Goal: Task Accomplishment & Management: Use online tool/utility

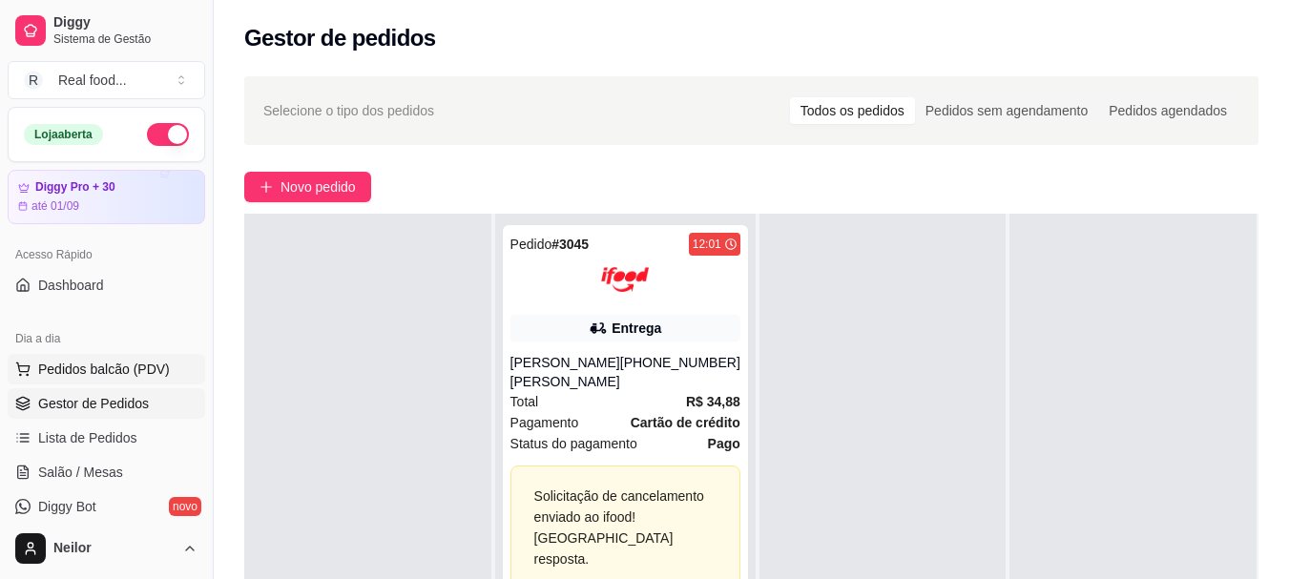
click at [126, 366] on span "Pedidos balcão (PDV)" at bounding box center [104, 369] width 132 height 19
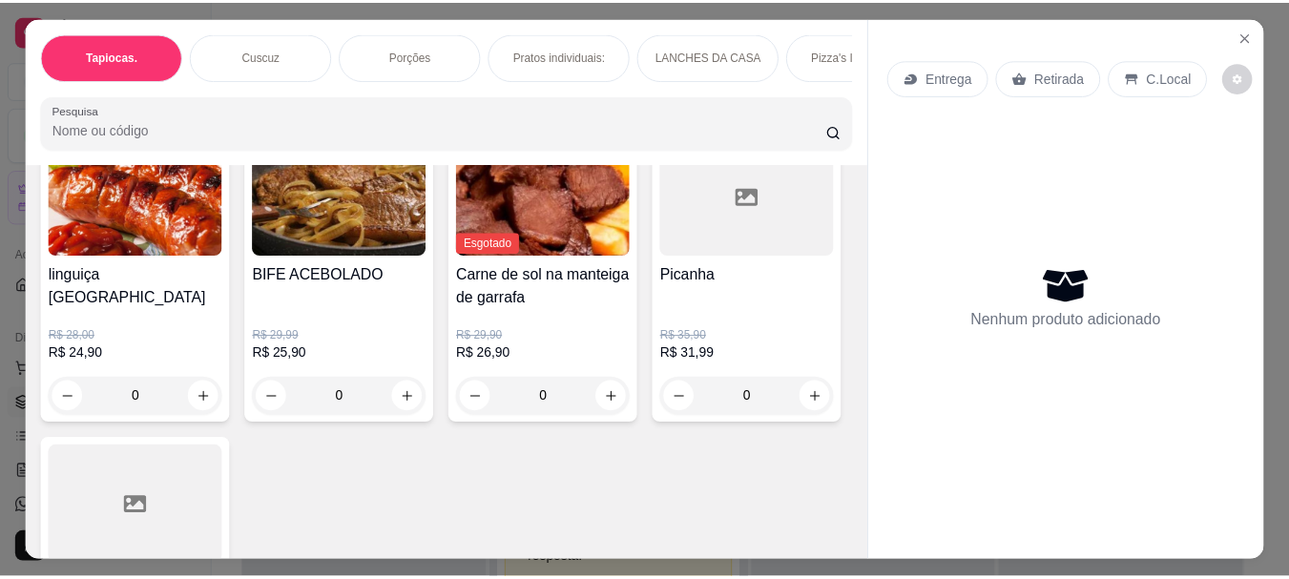
scroll to position [1718, 0]
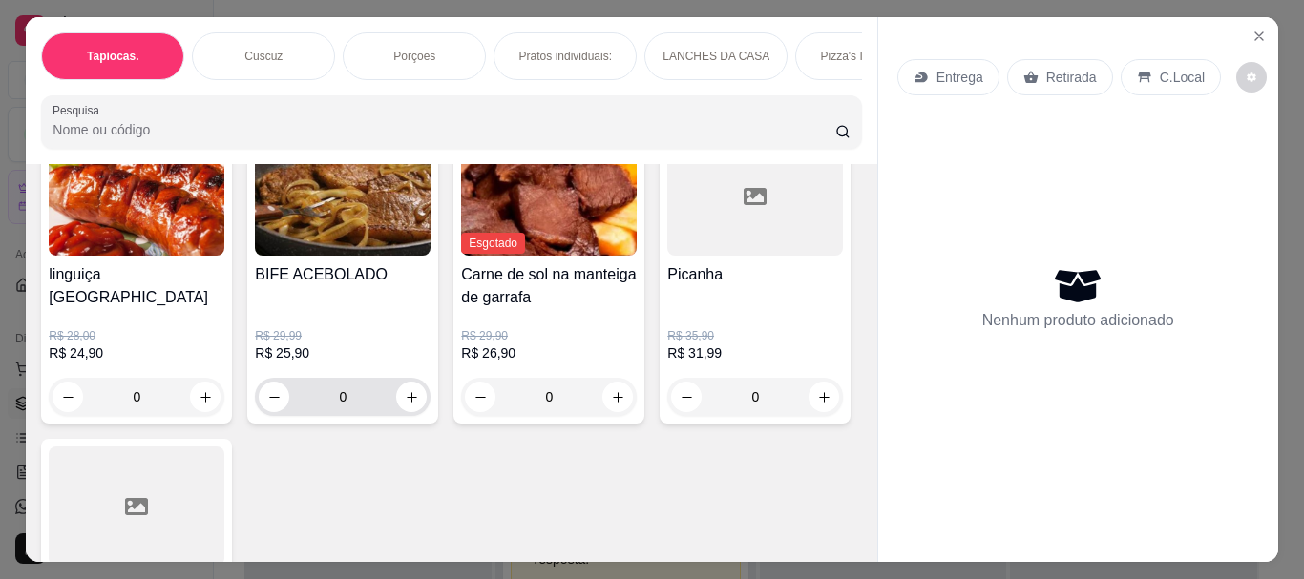
click at [419, 390] on icon "increase-product-quantity" at bounding box center [412, 397] width 14 height 14
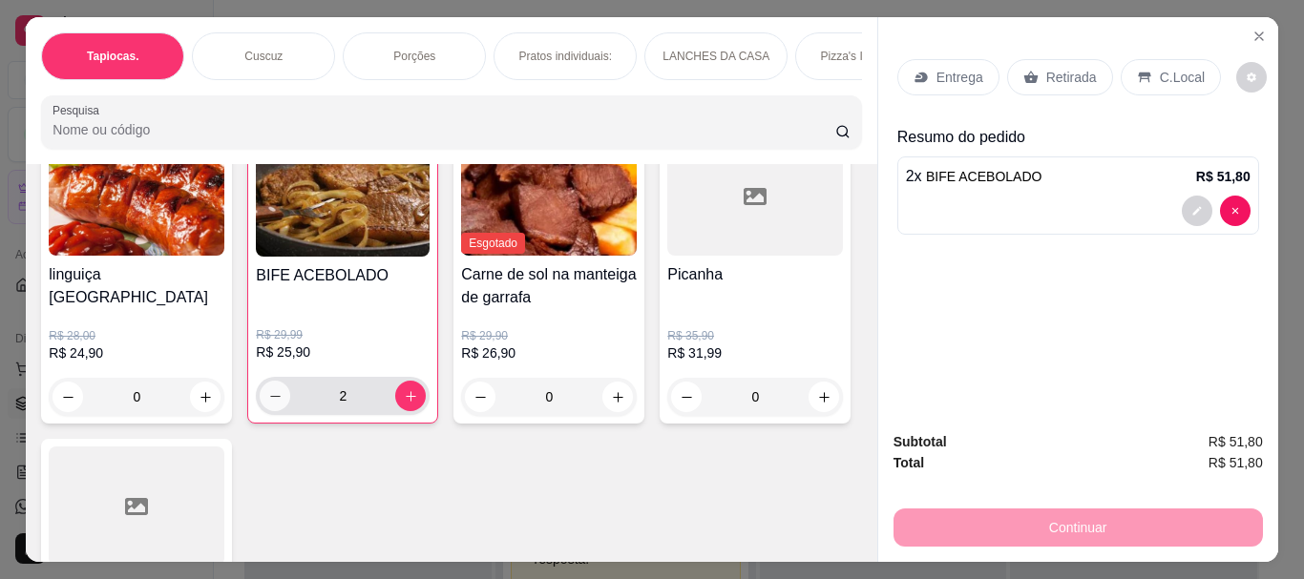
click at [282, 389] on icon "decrease-product-quantity" at bounding box center [275, 396] width 14 height 14
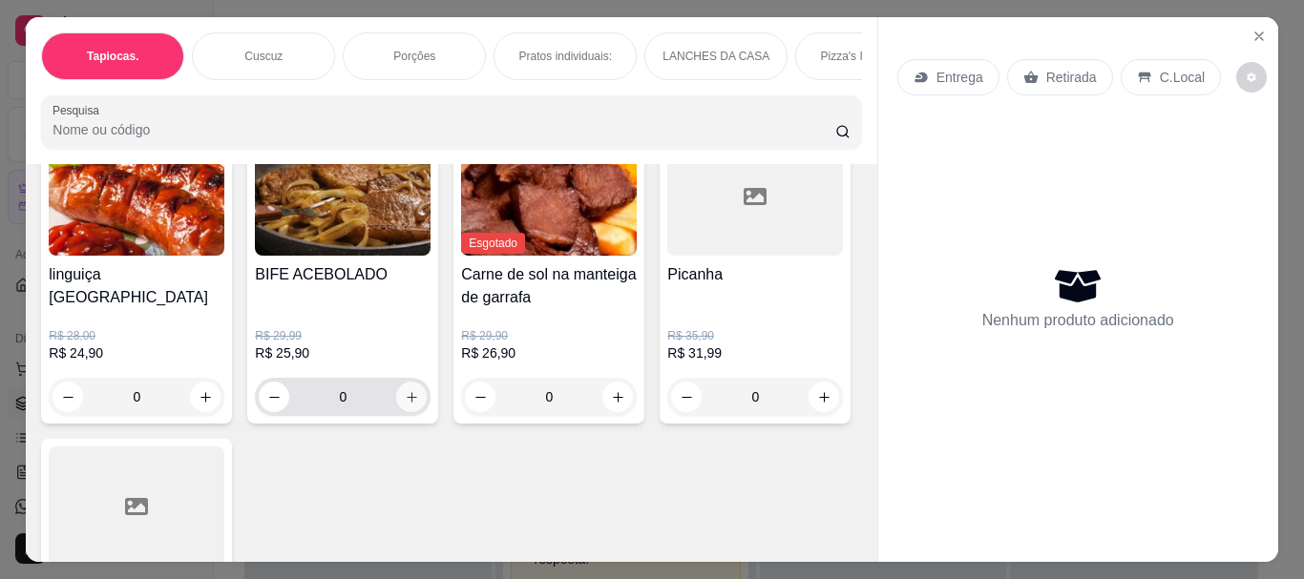
click at [419, 390] on icon "increase-product-quantity" at bounding box center [412, 397] width 14 height 14
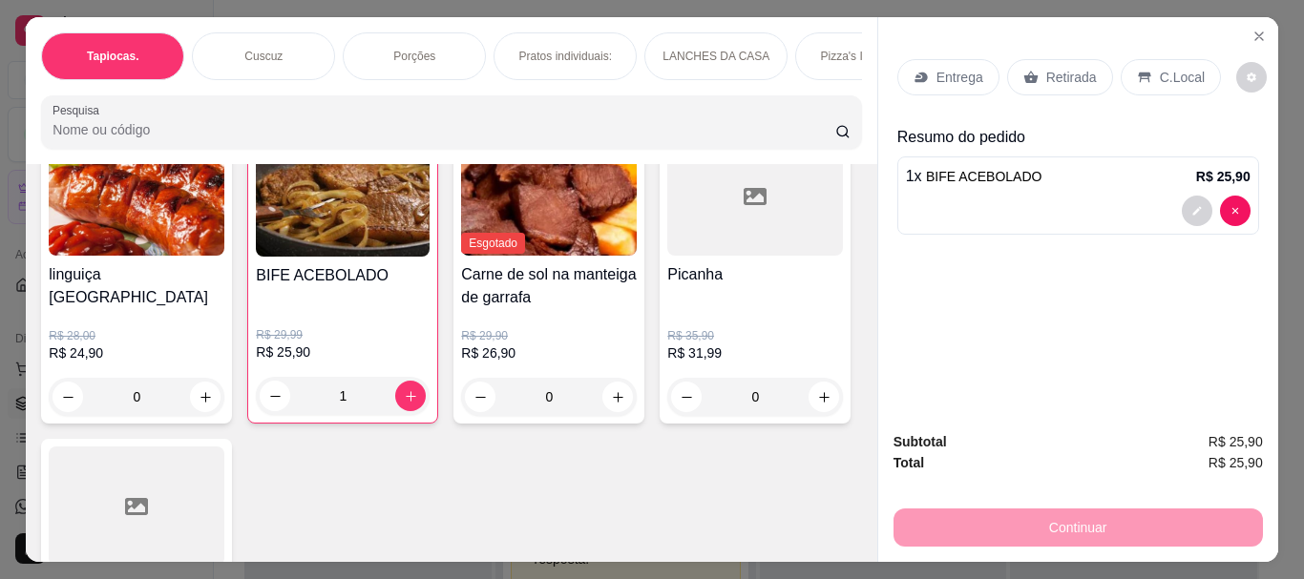
drag, startPoint x: 1137, startPoint y: 59, endPoint x: 1177, endPoint y: 97, distance: 55.4
click at [1138, 59] on div "C.Local" at bounding box center [1170, 77] width 100 height 36
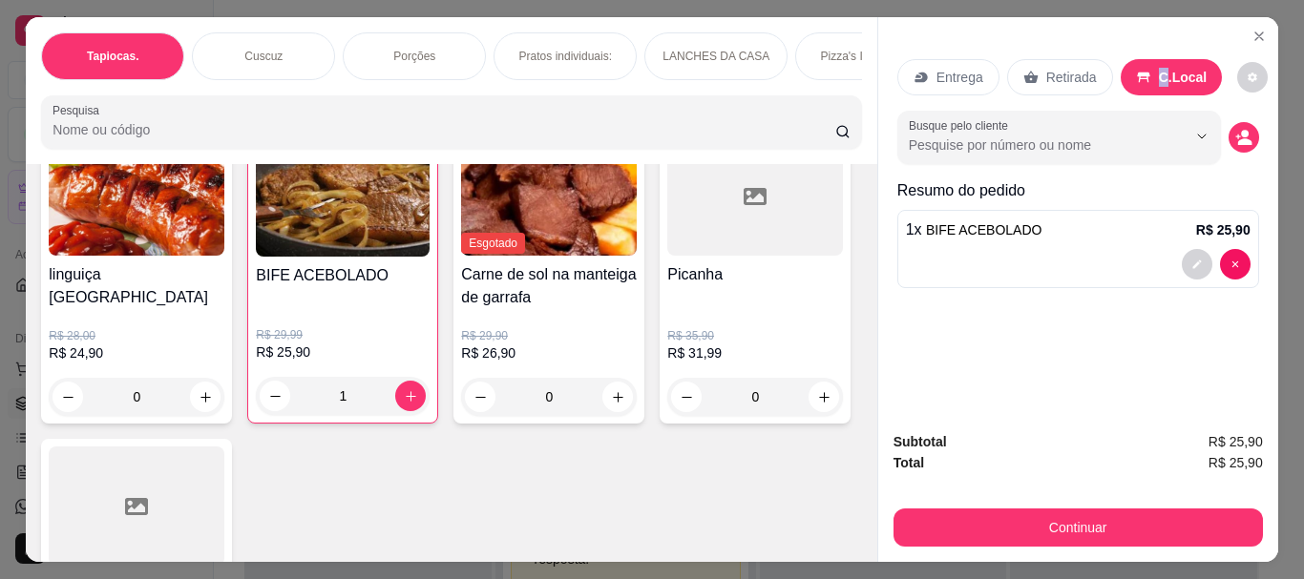
click at [881, 259] on div "Entrega Retirada C.Local Busque pelo cliente Resumo do pedido 1 x BIFE ACEBOLAD…" at bounding box center [1078, 216] width 400 height 399
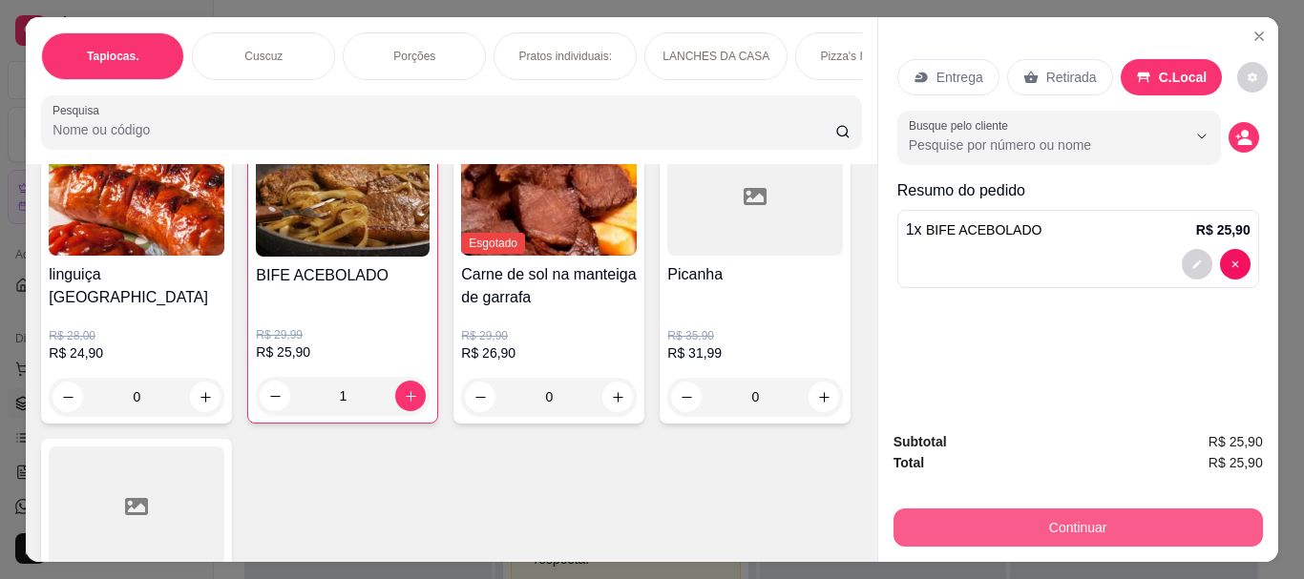
click at [1056, 534] on button "Continuar" at bounding box center [1077, 528] width 369 height 38
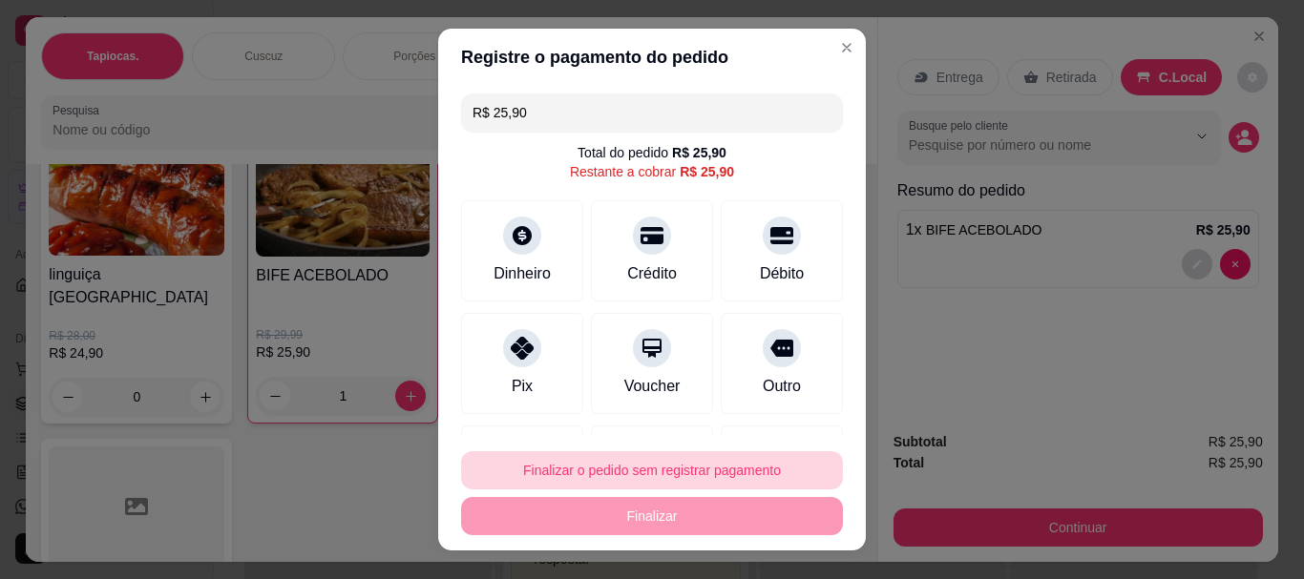
click at [637, 458] on button "Finalizar o pedido sem registrar pagamento" at bounding box center [652, 470] width 382 height 38
click at [670, 457] on button "Finalizar o pedido sem registrar pagamento" at bounding box center [652, 470] width 382 height 38
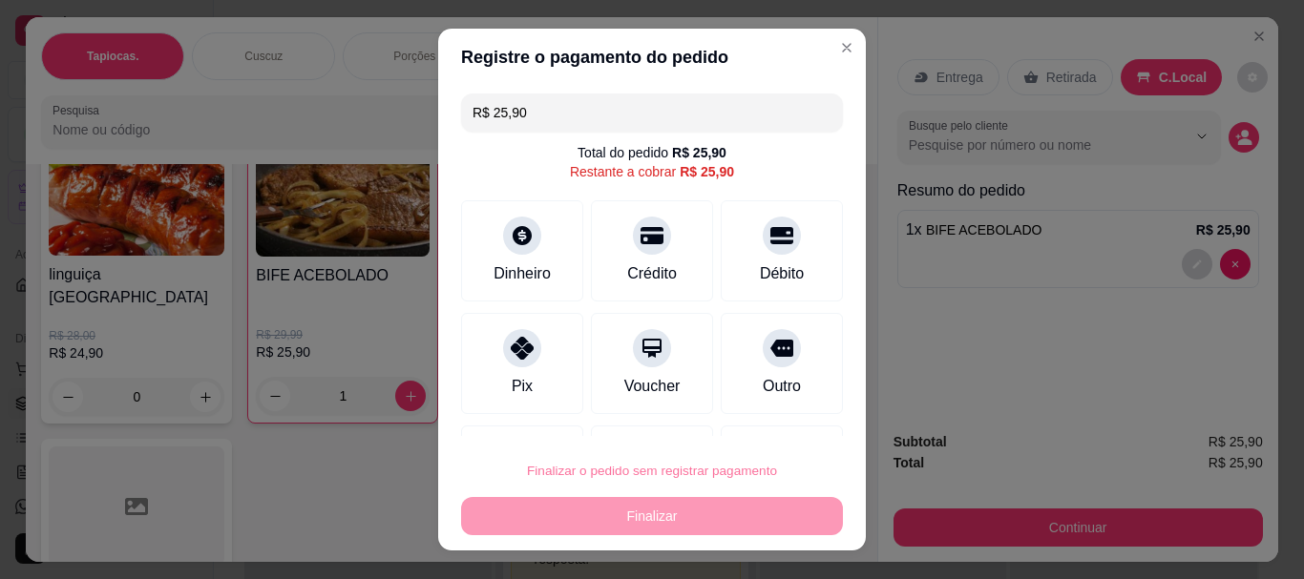
click at [762, 412] on button "Confirmar" at bounding box center [760, 417] width 71 height 30
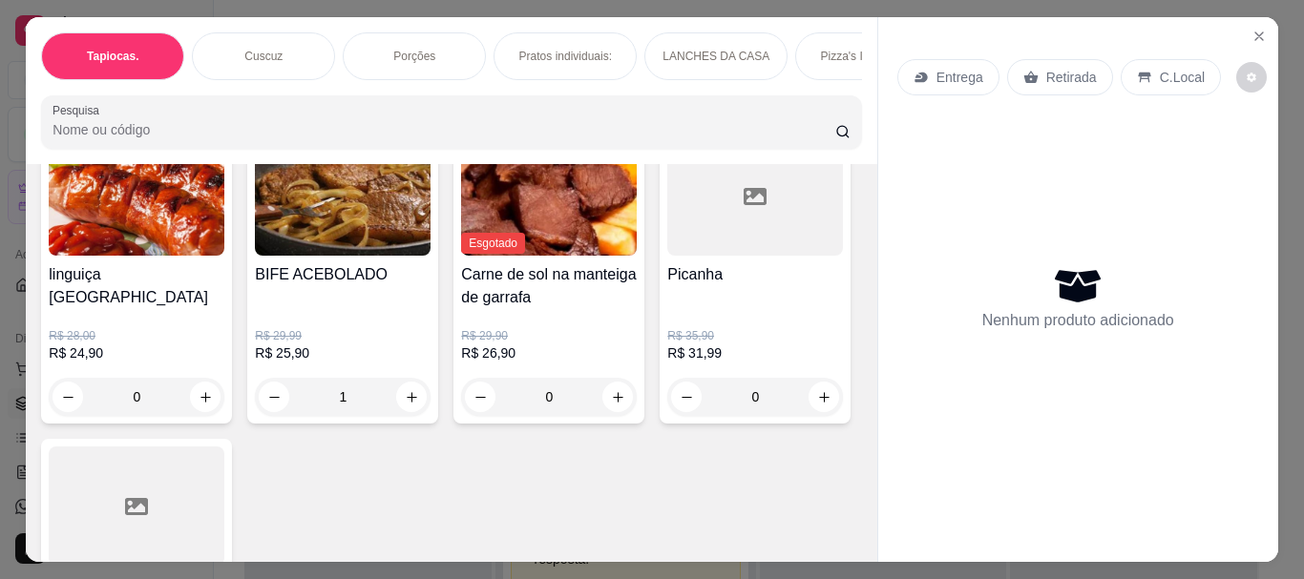
type input "0"
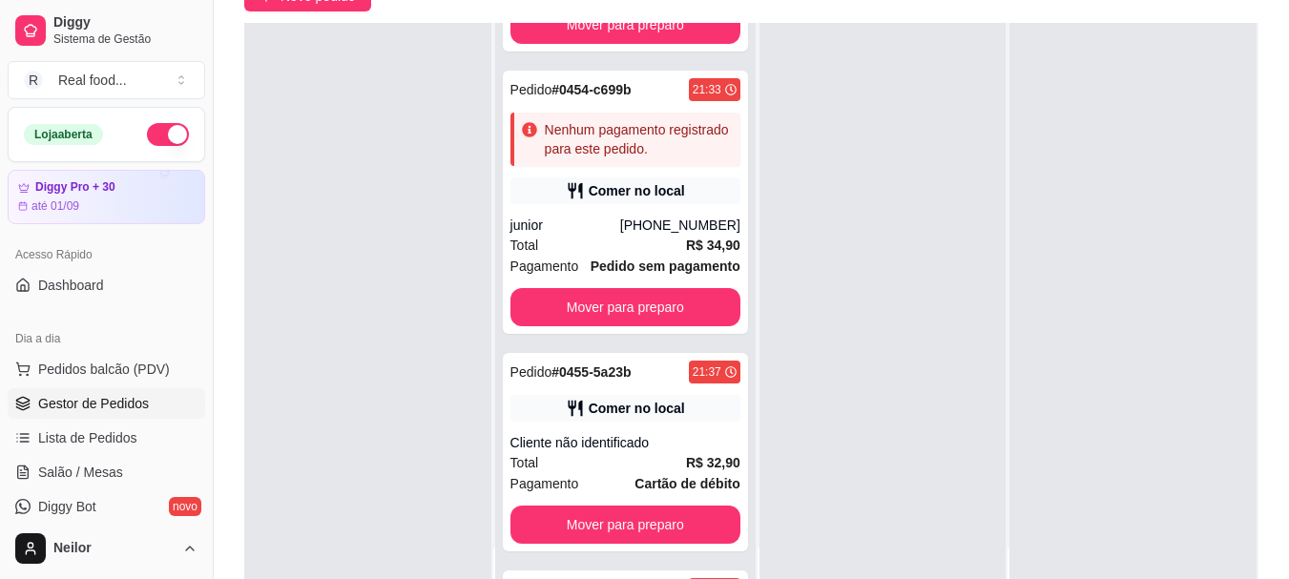
scroll to position [95, 0]
